Goal: Information Seeking & Learning: Learn about a topic

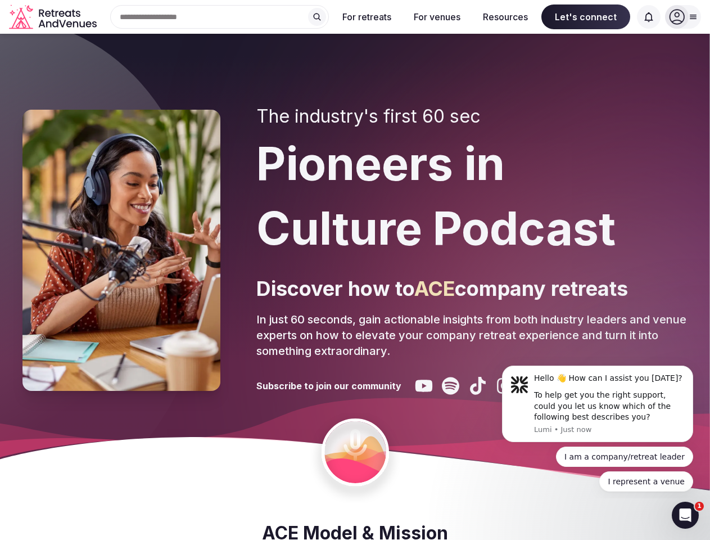
click at [355, 270] on div "The industry's first 60 sec Pioneers in Culture Podcast Discover how to ACE com…" at bounding box center [471, 250] width 431 height 289
click at [220, 17] on div "Search Popular Destinations [GEOGRAPHIC_DATA], [GEOGRAPHIC_DATA] [GEOGRAPHIC_DA…" at bounding box center [215, 17] width 228 height 24
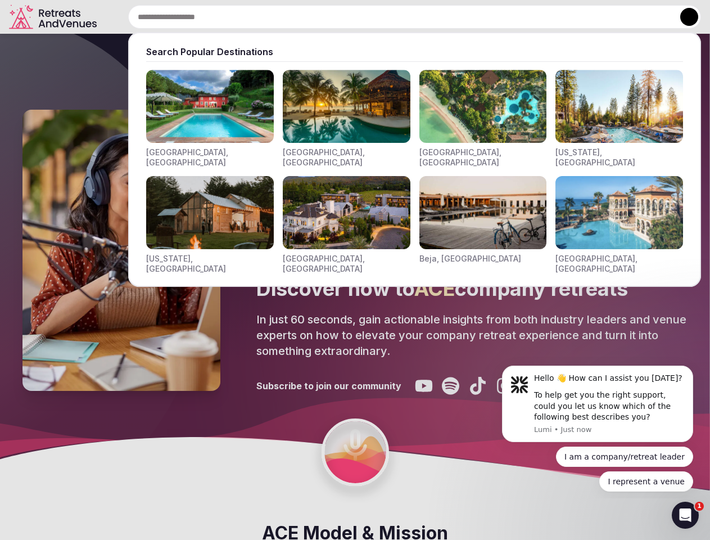
click at [317, 17] on input "text" at bounding box center [414, 17] width 573 height 24
click at [367, 17] on input "text" at bounding box center [414, 17] width 573 height 24
click at [437, 17] on input "text" at bounding box center [414, 17] width 573 height 24
click at [505, 17] on input "text" at bounding box center [414, 17] width 573 height 24
click at [586, 17] on input "text" at bounding box center [414, 17] width 573 height 24
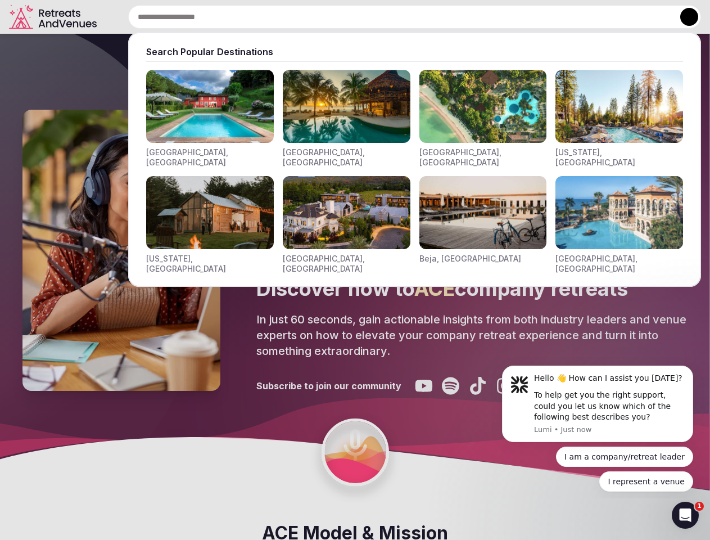
click at [649, 17] on input "text" at bounding box center [414, 17] width 573 height 24
click at [683, 17] on button at bounding box center [689, 17] width 18 height 18
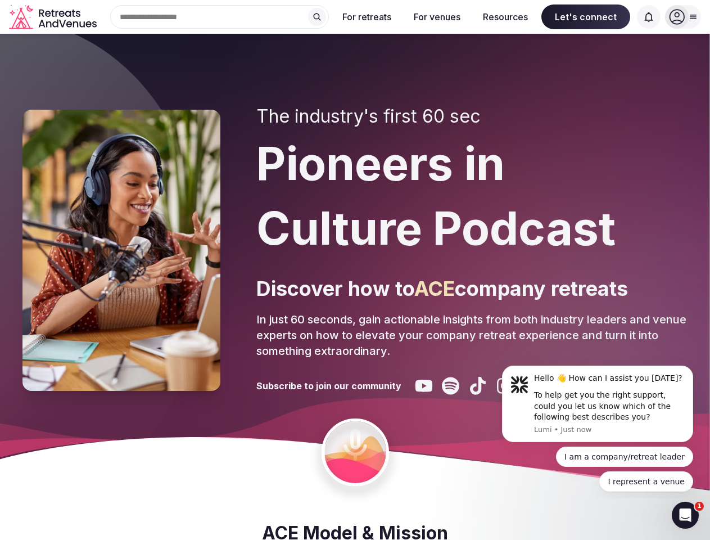
click at [597, 404] on div "To help get you the right support, could you let us know which of the following…" at bounding box center [609, 405] width 151 height 33
